Goal: Transaction & Acquisition: Purchase product/service

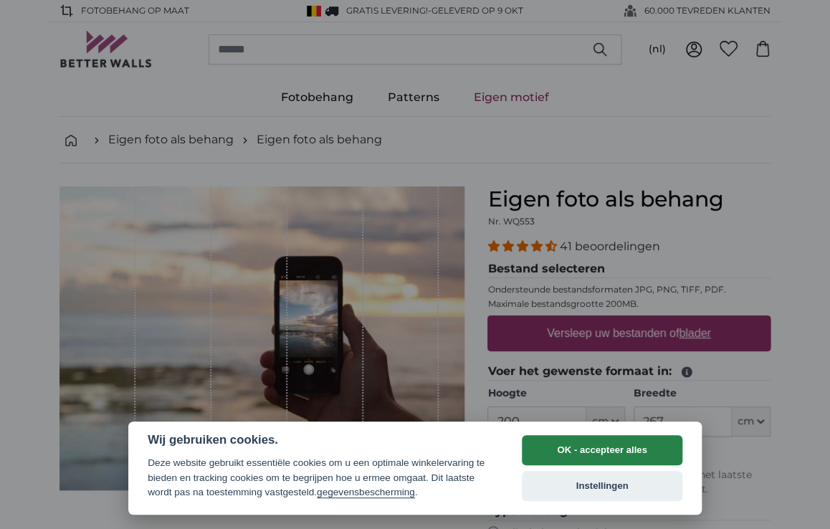
click at [608, 455] on button "OK - accepteer alles" at bounding box center [602, 450] width 160 height 30
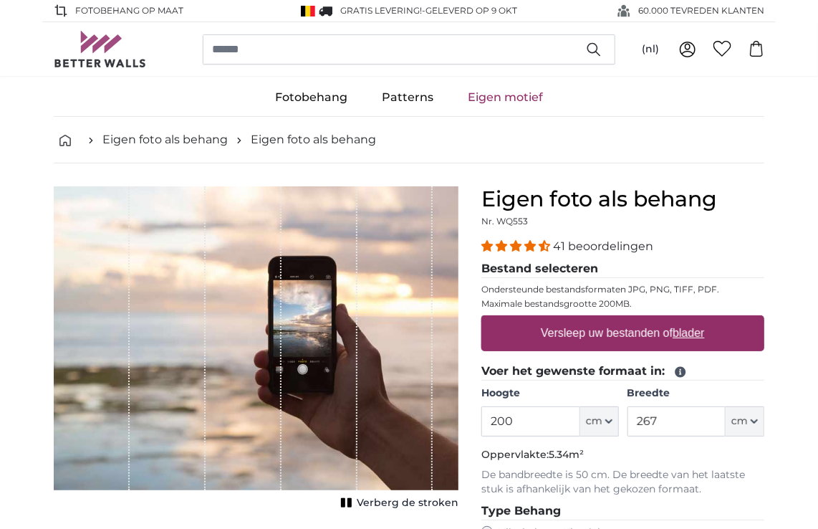
click at [656, 330] on label "Versleep uw bestanden of blader" at bounding box center [623, 333] width 176 height 29
click at [656, 320] on input "Versleep uw bestanden of blader" at bounding box center [622, 317] width 283 height 4
type input "**********"
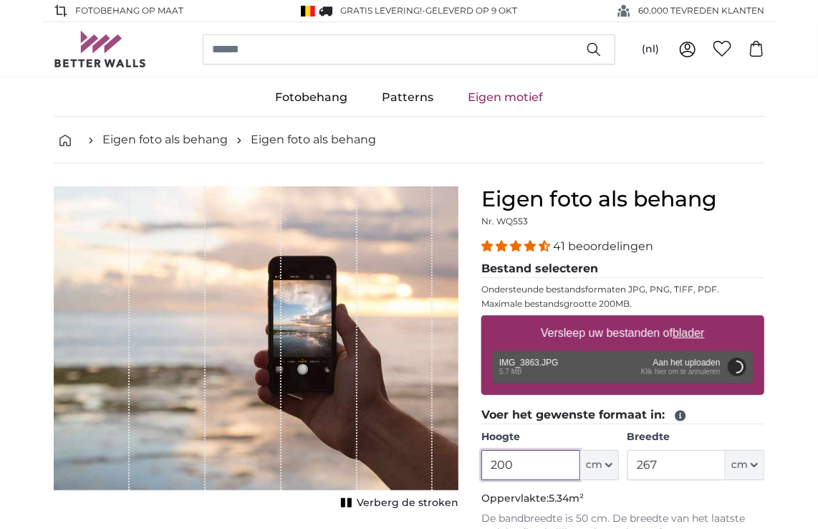
click at [537, 468] on input "200" at bounding box center [530, 465] width 98 height 30
type input "2"
type input "340"
click at [668, 466] on input "267" at bounding box center [677, 465] width 98 height 30
type input "2"
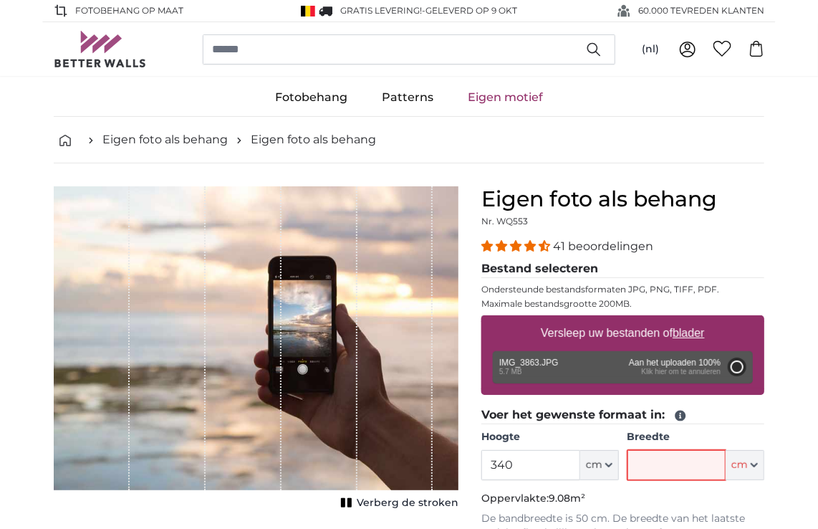
type input "200"
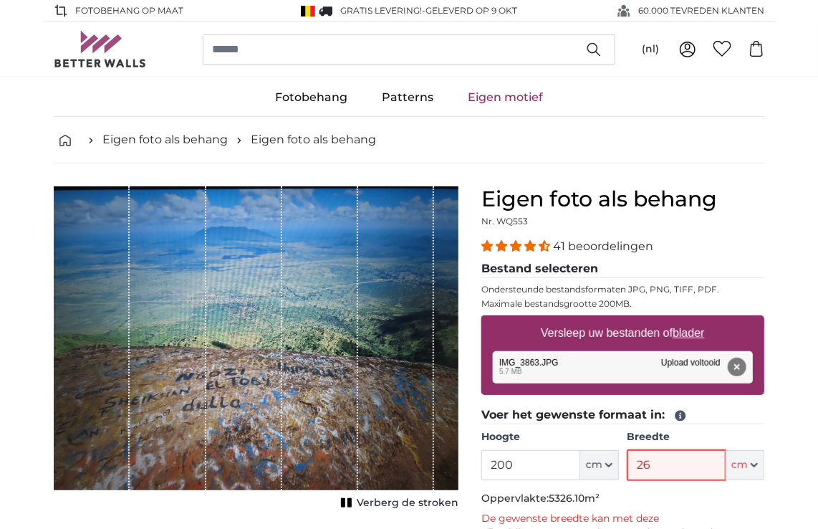
type input "2"
type input "305"
